Goal: Information Seeking & Learning: Learn about a topic

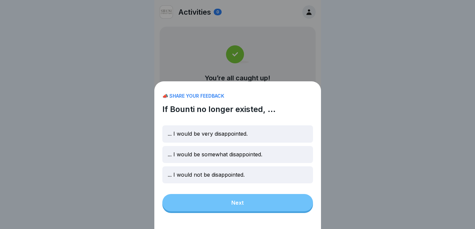
click at [243, 209] on div "📣 SHARE YOUR FEEDBACK If Bounti no longer existed, ... ... I would be very disa…" at bounding box center [237, 155] width 167 height 148
click at [232, 207] on div "📣 SHARE YOUR FEEDBACK If Bounti no longer existed, ... ... I would be very disa…" at bounding box center [237, 155] width 167 height 148
click at [235, 158] on p "... I would be somewhat disappointed." at bounding box center [215, 154] width 95 height 6
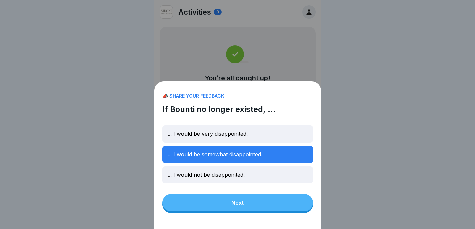
click at [237, 206] on div "Next" at bounding box center [237, 203] width 12 height 6
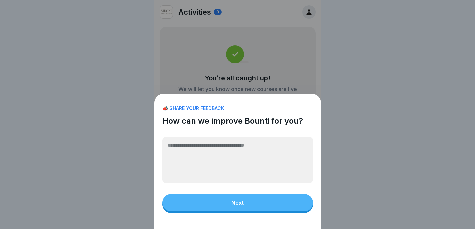
click at [255, 211] on button "Next" at bounding box center [237, 202] width 151 height 17
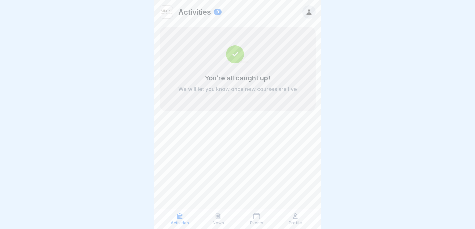
click at [301, 218] on div "Profile" at bounding box center [295, 219] width 35 height 13
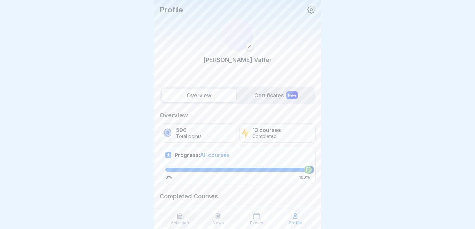
click at [295, 218] on icon at bounding box center [295, 216] width 4 height 5
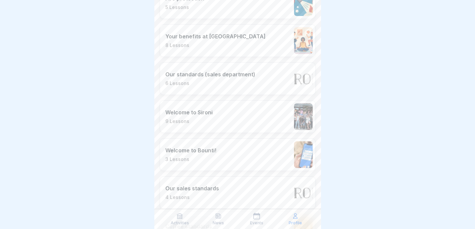
scroll to position [340, 0]
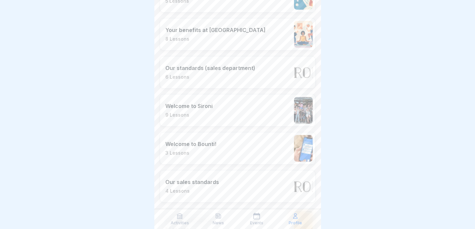
click at [256, 107] on div "Welcome to Sironi 9 Lessons" at bounding box center [238, 110] width 156 height 33
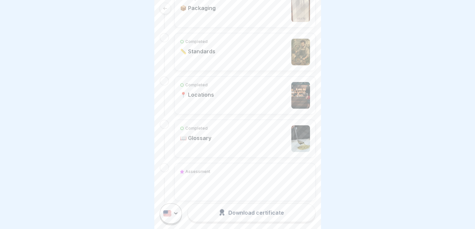
scroll to position [406, 0]
click at [245, 51] on div "Completed 📏 Standards" at bounding box center [245, 50] width 130 height 27
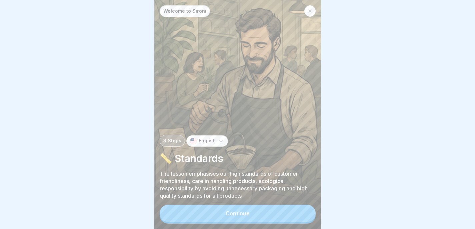
click at [245, 216] on div "Continue" at bounding box center [238, 213] width 24 height 6
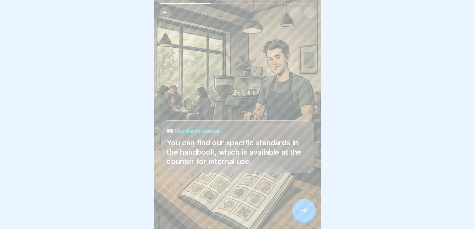
click at [299, 207] on div at bounding box center [303, 210] width 23 height 23
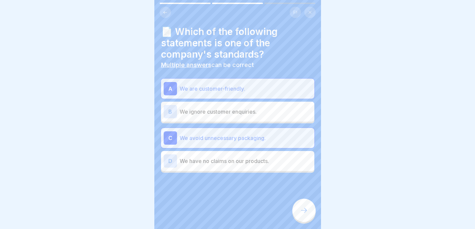
click at [299, 207] on div at bounding box center [303, 210] width 23 height 23
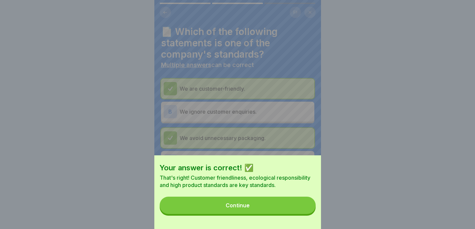
click at [299, 207] on button "Continue" at bounding box center [238, 205] width 156 height 17
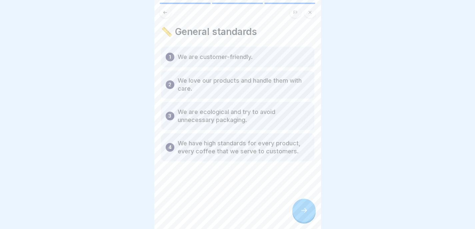
click at [308, 14] on icon at bounding box center [310, 12] width 4 height 4
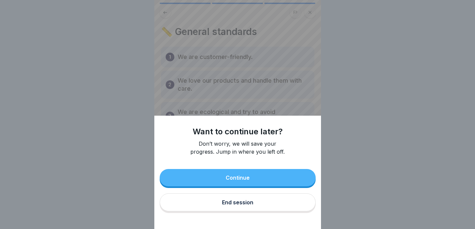
click at [239, 211] on button "End session" at bounding box center [238, 202] width 156 height 18
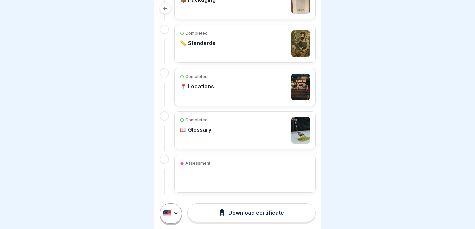
scroll to position [3, 0]
click at [249, 119] on div "Completed 📖 Glossary" at bounding box center [245, 130] width 130 height 27
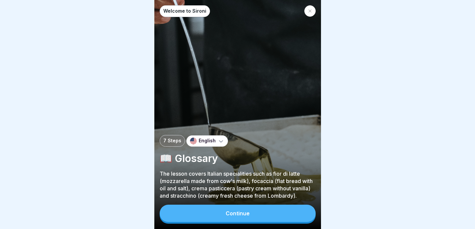
click at [274, 216] on button "Continue" at bounding box center [238, 213] width 156 height 17
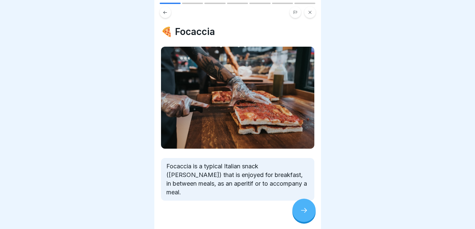
click at [300, 214] on icon at bounding box center [304, 210] width 8 height 8
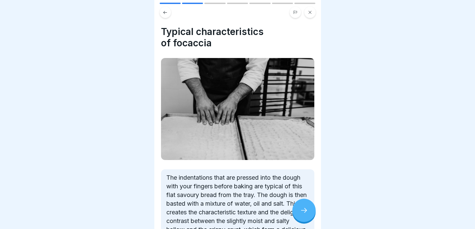
click at [300, 214] on icon at bounding box center [304, 210] width 8 height 8
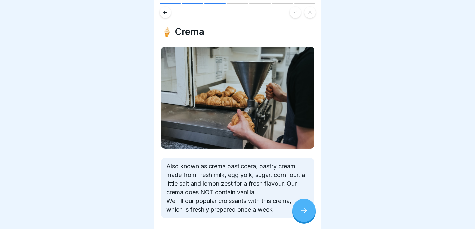
click at [300, 214] on icon at bounding box center [304, 210] width 8 height 8
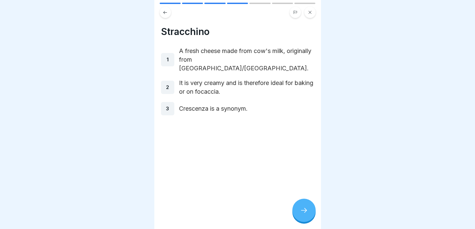
click at [300, 214] on icon at bounding box center [304, 210] width 8 height 8
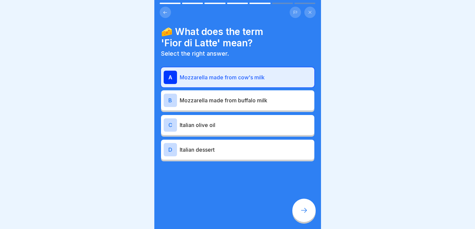
click at [300, 214] on icon at bounding box center [304, 210] width 8 height 8
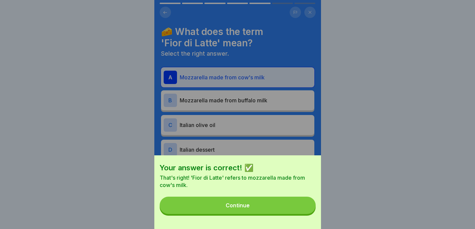
click at [300, 219] on div "Your answer is correct! ✅ That's right! 'Fior di Latte' refers to mozzarella ma…" at bounding box center [237, 192] width 167 height 74
click at [300, 214] on button "Continue" at bounding box center [238, 205] width 156 height 17
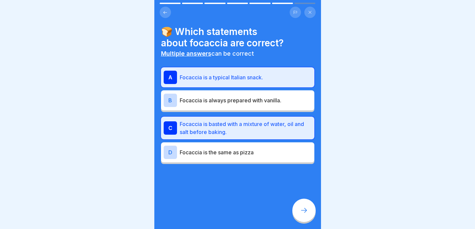
click at [309, 13] on icon at bounding box center [309, 12] width 3 height 3
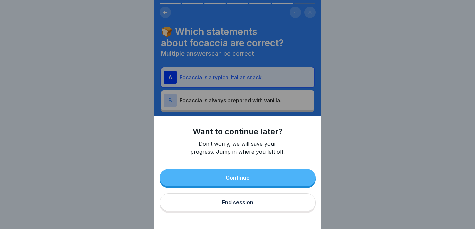
click at [241, 204] on button "End session" at bounding box center [238, 202] width 156 height 18
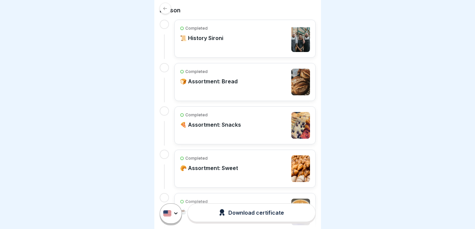
scroll to position [161, 0]
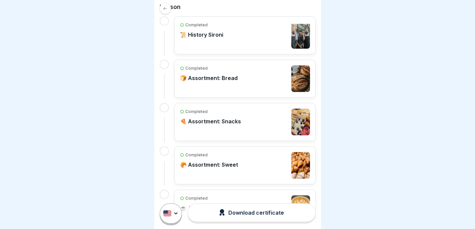
click at [164, 7] on icon at bounding box center [165, 8] width 4 height 3
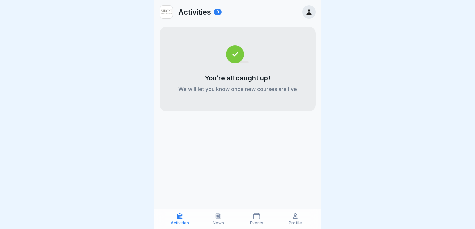
scroll to position [5, 0]
click at [300, 227] on div "Activities News Events Profile" at bounding box center [237, 219] width 167 height 20
click at [298, 224] on p "Profile" at bounding box center [295, 223] width 13 height 5
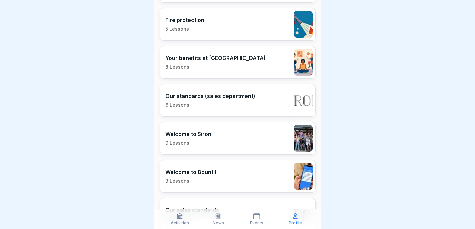
scroll to position [306, 0]
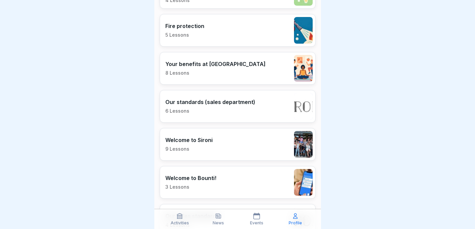
click at [252, 104] on div "Our standards (sales department) 6 Lessons" at bounding box center [238, 106] width 156 height 33
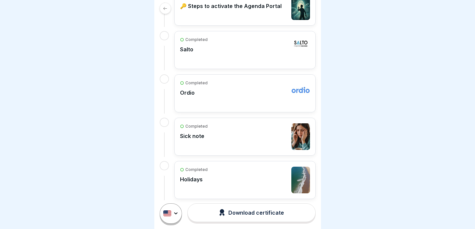
scroll to position [225, 0]
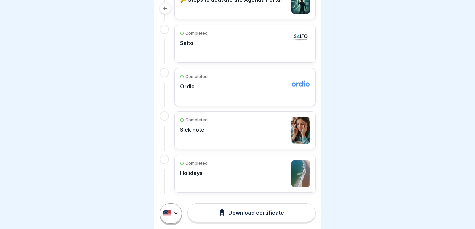
click at [253, 131] on div "Completed Sick note" at bounding box center [245, 130] width 130 height 27
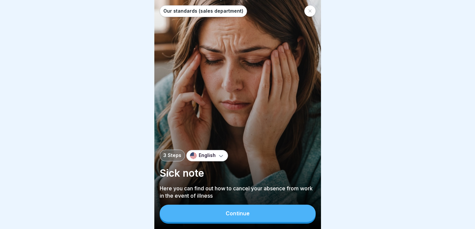
click at [242, 216] on div "Continue" at bounding box center [238, 213] width 24 height 6
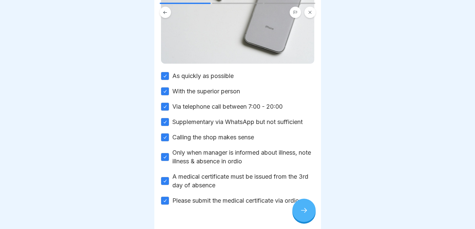
scroll to position [111, 0]
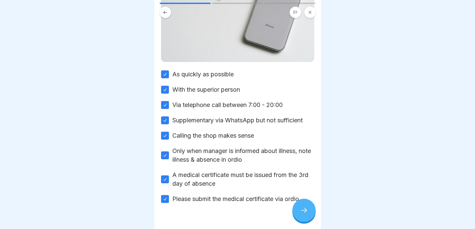
click at [300, 213] on icon at bounding box center [304, 210] width 8 height 8
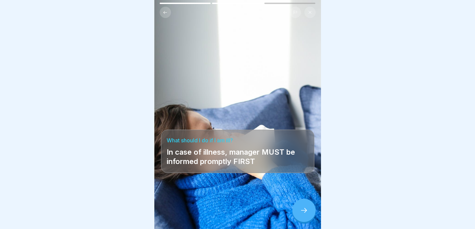
click at [300, 213] on icon at bounding box center [304, 210] width 8 height 8
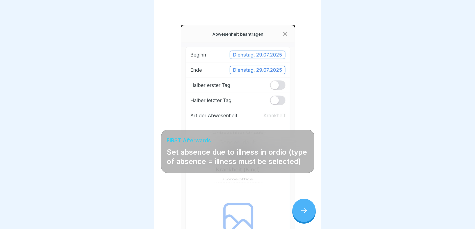
scroll to position [0, 0]
click at [301, 214] on icon at bounding box center [304, 210] width 8 height 8
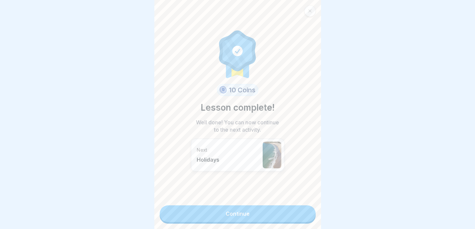
click at [310, 7] on div at bounding box center [309, 10] width 11 height 11
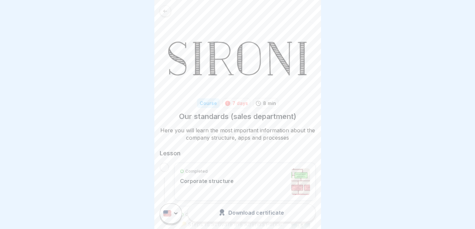
scroll to position [225, 0]
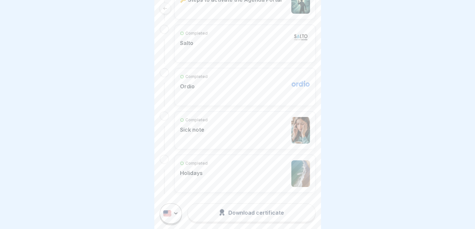
click at [240, 118] on div "Completed Sick note" at bounding box center [245, 130] width 130 height 27
